Goal: Register for event/course

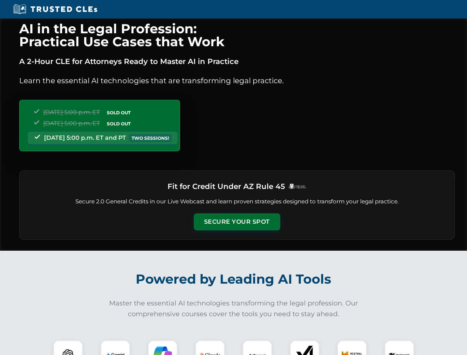
click at [237, 222] on button "Secure Your Spot" at bounding box center [237, 221] width 87 height 17
click at [68, 347] on img at bounding box center [67, 354] width 21 height 21
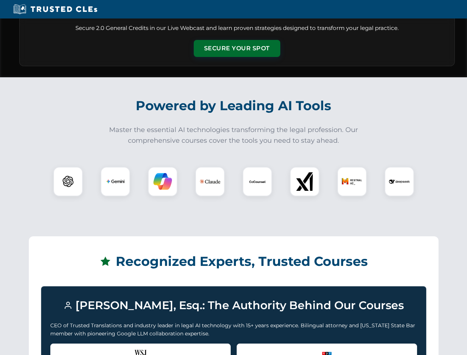
click at [115, 347] on div "Recognized by the WSJ [PERSON_NAME] was featured for his expertise in AI legal …" at bounding box center [140, 358] width 180 height 30
